Goal: Information Seeking & Learning: Learn about a topic

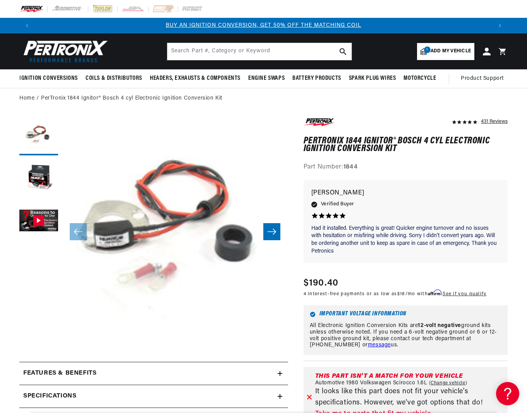
click at [76, 52] on img at bounding box center [63, 51] width 89 height 27
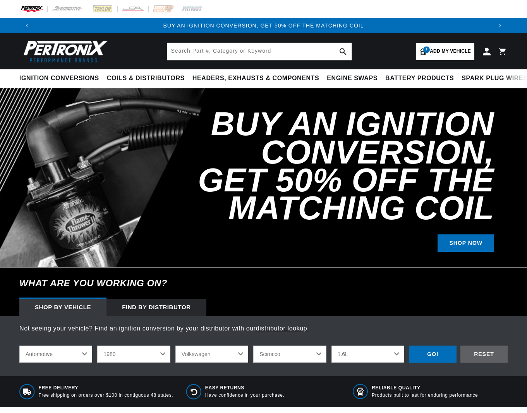
select select "1980"
select select "Volkswagen"
select select "Scirocco"
select select "1.6L"
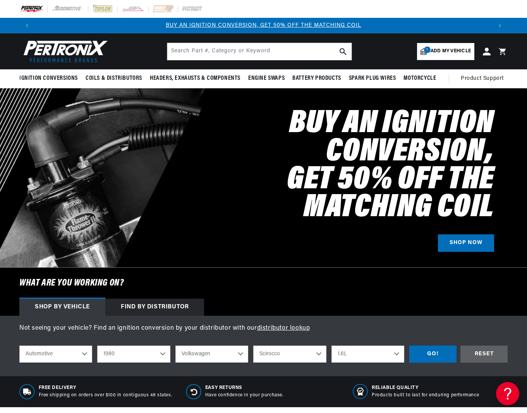
click at [164, 307] on div "Find by Distributor" at bounding box center [154, 307] width 99 height 17
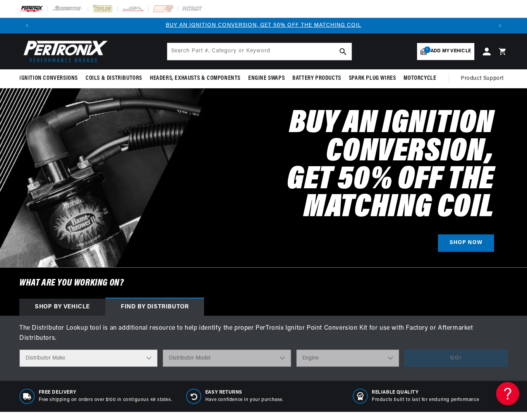
click at [89, 349] on select "Distributor Make Accel Aldon Autolite Bosch Century Chrysler Clark Colt Contine…" at bounding box center [88, 357] width 138 height 17
select select "Bosch"
click at [19, 349] on select "Distributor Make Accel Aldon Autolite Bosch Century Chrysler Clark Colt Contine…" at bounding box center [88, 357] width 138 height 17
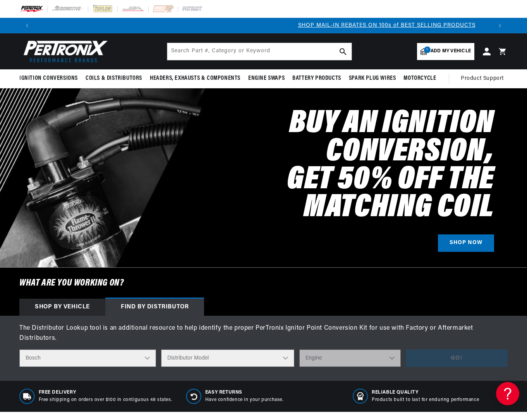
scroll to position [0, 457]
click at [220, 349] on select "Distributor Model 022-905-205AA 0-231-020-019 0-231-037-031 0-231-060-023 0-231…" at bounding box center [227, 357] width 133 height 17
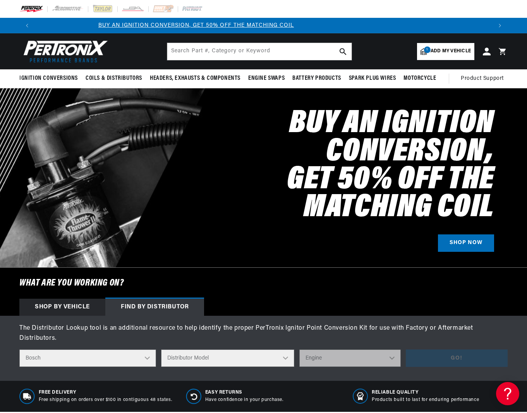
scroll to position [0, 0]
click at [229, 123] on h2 "Buy an Ignition Conversion, Get 50% off the Matching Coil" at bounding box center [328, 166] width 331 height 112
click at [220, 349] on select "Distributor Model 022-905-205AA 0-231-020-019 0-231-037-031 0-231-060-023 0-231…" at bounding box center [227, 357] width 133 height 17
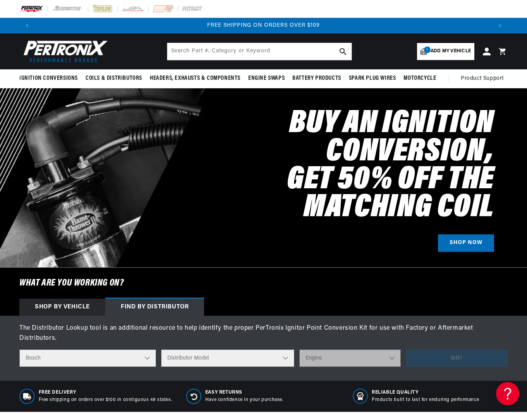
select select "022-905-205AA"
click at [163, 349] on select "Distributor Model 022-905-205AA 0-231-020-019 0-231-037-031 0-231-060-023 0-231…" at bounding box center [227, 357] width 133 height 17
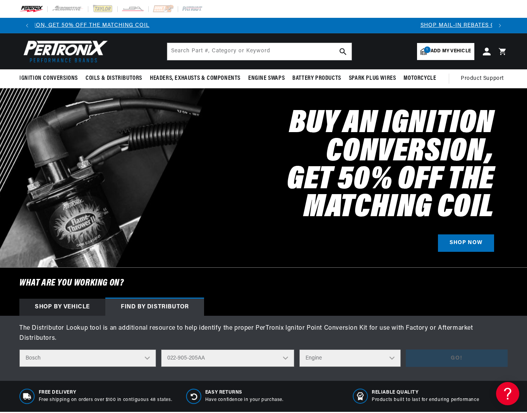
scroll to position [0, 0]
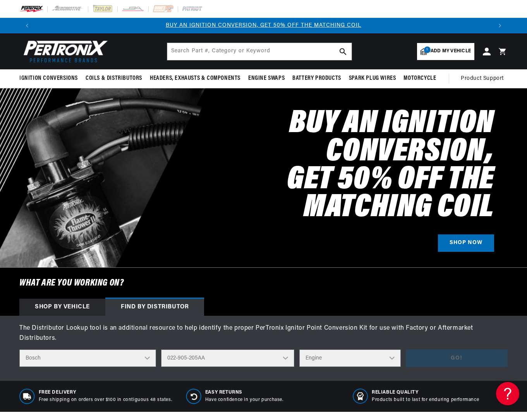
click at [318, 349] on select "Engine 4" at bounding box center [349, 357] width 101 height 17
click at [252, 350] on select "Distributor Model 022-905-205AA 0-231-020-019 0-231-037-031 0-231-060-023 0-231…" at bounding box center [227, 357] width 133 height 17
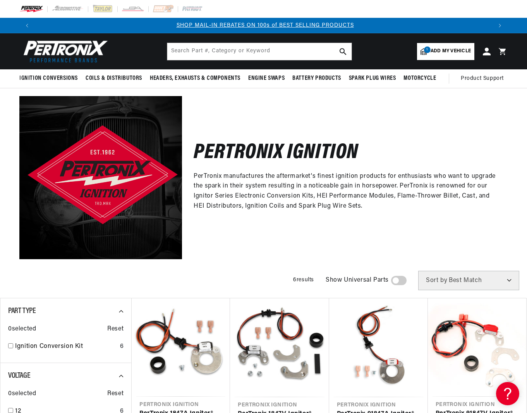
scroll to position [0, 457]
click at [67, 52] on img at bounding box center [63, 51] width 89 height 27
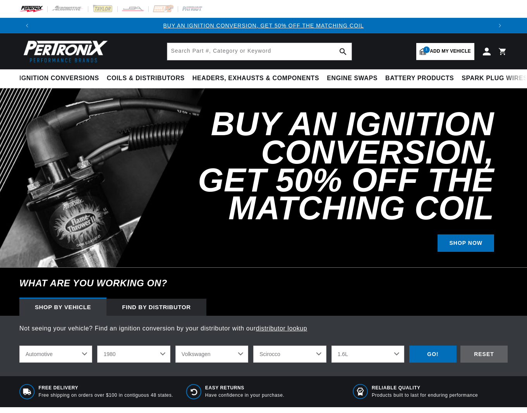
select select "1980"
select select "Volkswagen"
select select "Scirocco"
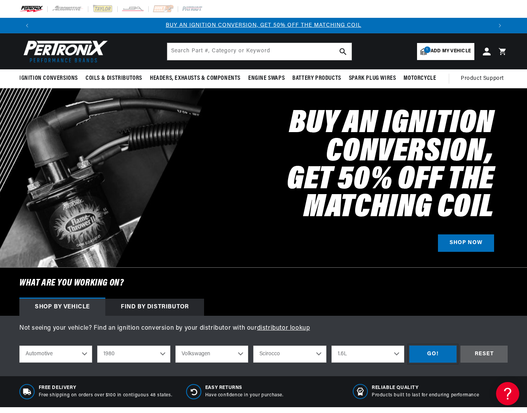
click at [441, 353] on div "GO!" at bounding box center [432, 353] width 47 height 17
click at [359, 354] on select "1.5L 1.6L 4" at bounding box center [367, 353] width 73 height 17
click at [331, 345] on select "1.5L 1.6L 4" at bounding box center [367, 353] width 73 height 17
select select "1.5L"
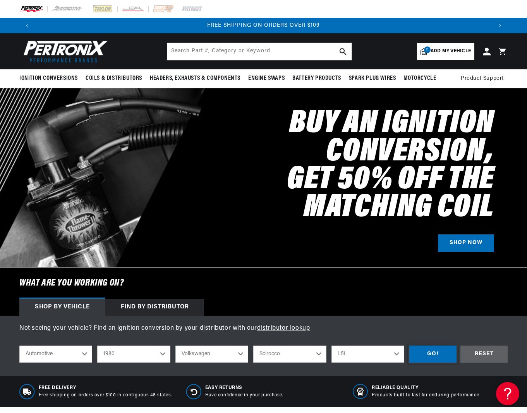
click at [432, 353] on div "GO!" at bounding box center [432, 353] width 47 height 17
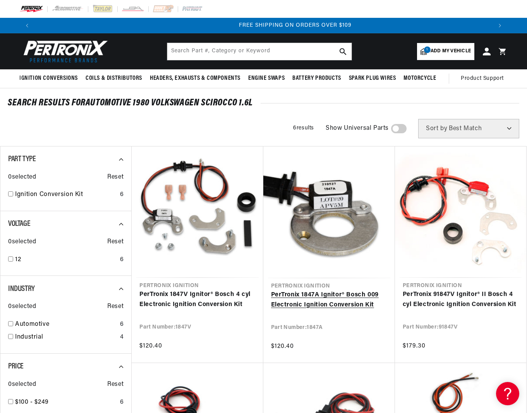
scroll to position [0, 915]
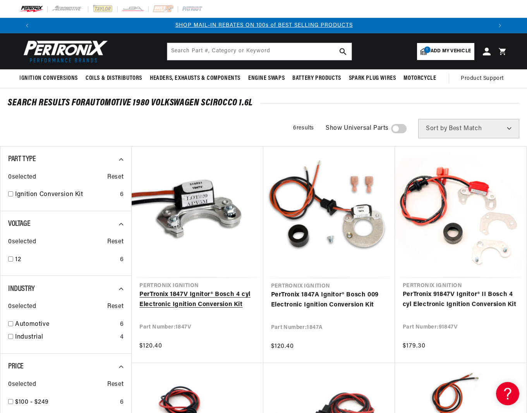
click at [202, 299] on link "PerTronix 1847V Ignitor® Bosch 4 cyl Electronic Ignition Conversion Kit" at bounding box center [197, 300] width 116 height 20
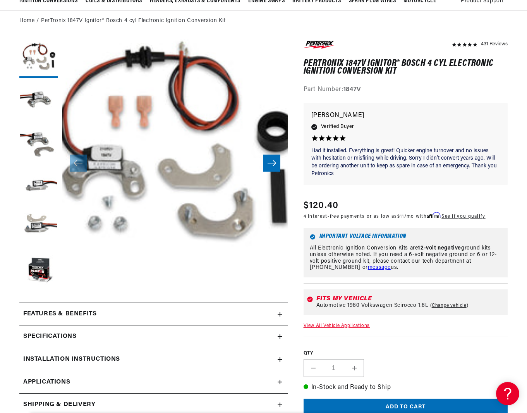
scroll to position [0, 457]
click at [70, 336] on h2 "Specifications" at bounding box center [49, 336] width 53 height 10
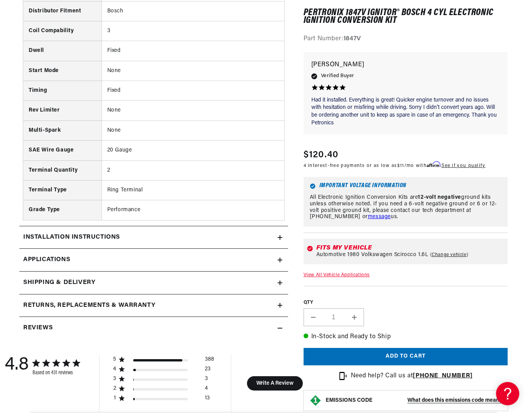
scroll to position [0, 915]
click at [100, 239] on h2 "Installation instructions" at bounding box center [71, 237] width 97 height 10
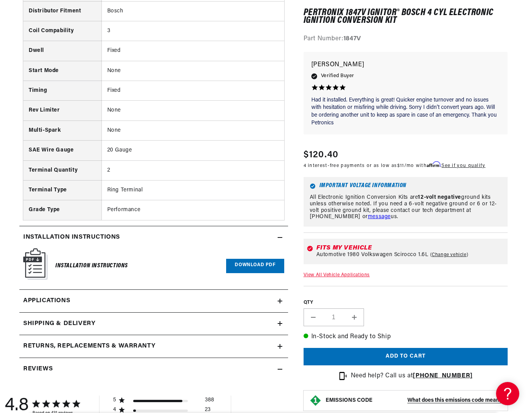
click at [247, 265] on link "Download PDF" at bounding box center [255, 266] width 58 height 14
click at [55, 299] on span "Applications" at bounding box center [46, 301] width 47 height 10
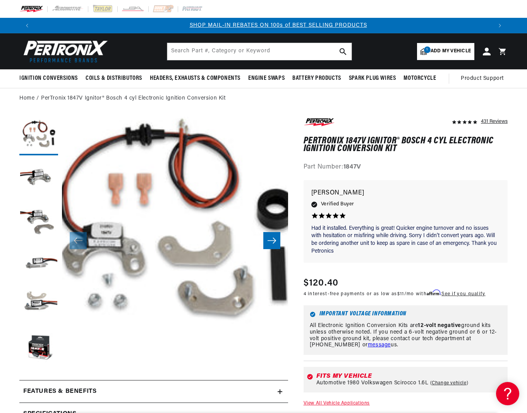
scroll to position [0, 457]
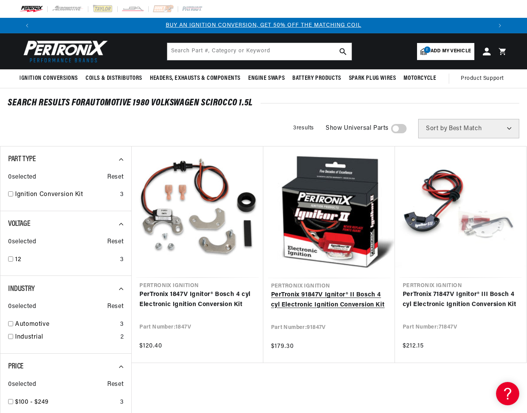
click at [322, 303] on link "PerTronix 91847V Ignitor® II Bosch 4 cyl Electronic Ignition Conversion Kit" at bounding box center [329, 300] width 116 height 20
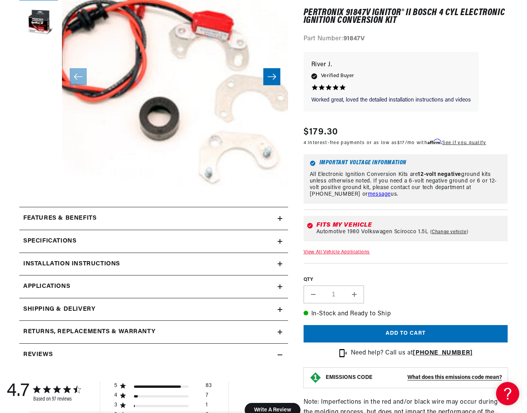
scroll to position [0, 915]
click at [88, 218] on h2 "Features & Benefits" at bounding box center [59, 218] width 73 height 10
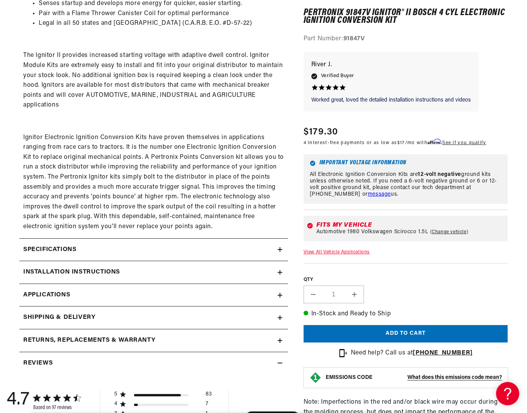
scroll to position [465, 0]
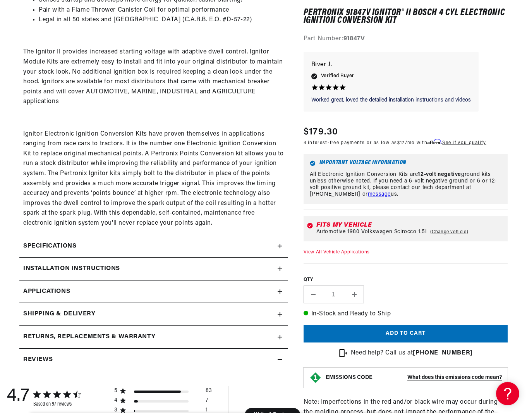
click at [56, 249] on h2 "Specifications" at bounding box center [49, 246] width 53 height 10
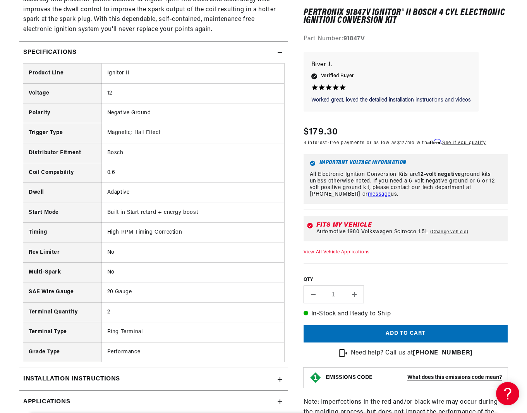
scroll to position [0, 457]
click at [104, 378] on h2 "Installation instructions" at bounding box center [71, 379] width 97 height 10
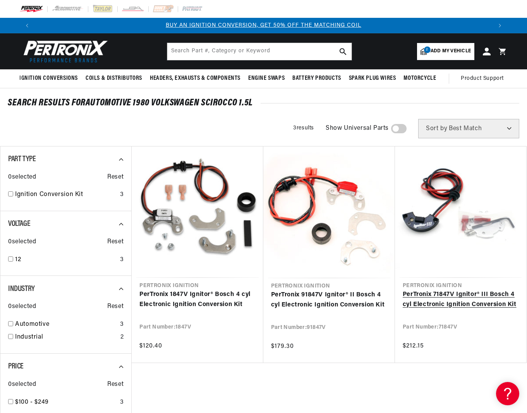
click at [462, 302] on link "PerTronix 71847V Ignitor® III Bosch 4 cyl Electronic Ignition Conversion Kit" at bounding box center [461, 300] width 116 height 20
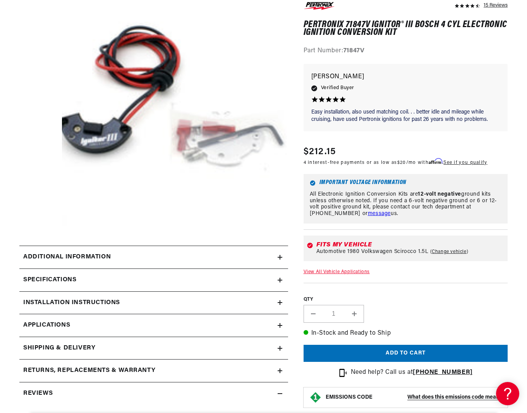
scroll to position [0, 457]
click at [65, 257] on h2 "Additional Information" at bounding box center [67, 257] width 88 height 10
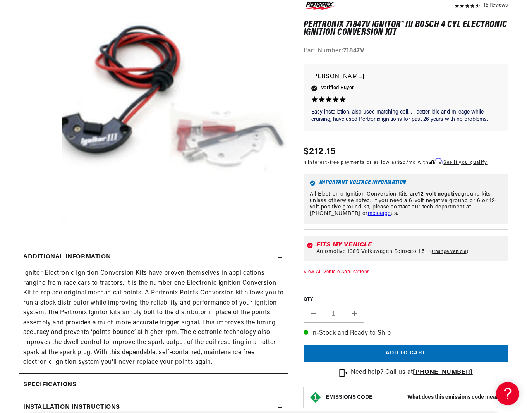
scroll to position [0, 915]
